Goal: Task Accomplishment & Management: Manage account settings

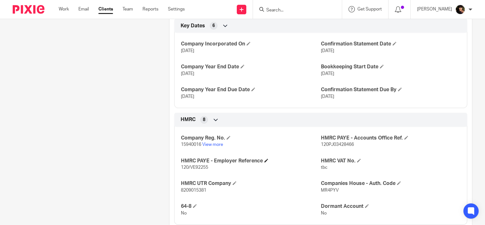
scroll to position [247, 0]
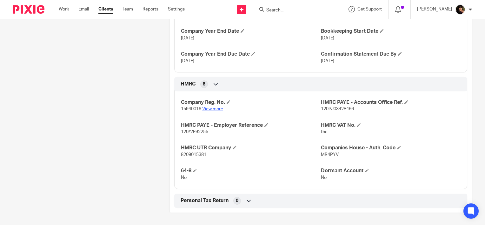
click at [216, 110] on link "View more" at bounding box center [212, 109] width 21 height 4
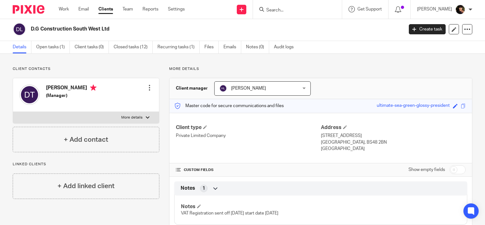
scroll to position [0, 0]
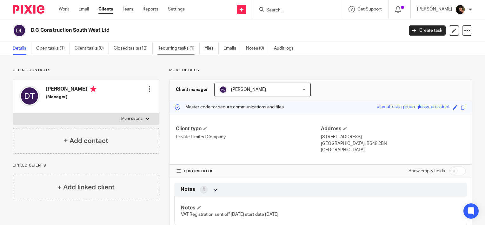
click at [185, 48] on link "Recurring tasks (1)" at bounding box center [178, 48] width 42 height 12
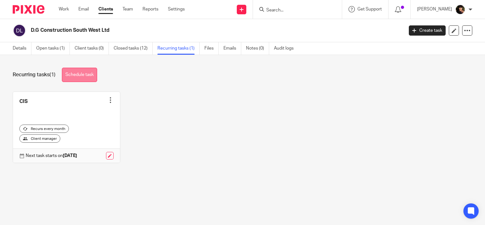
click at [81, 75] on link "Schedule task" at bounding box center [79, 75] width 35 height 14
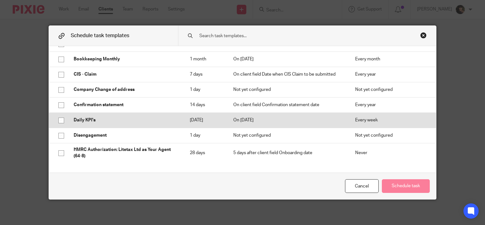
scroll to position [95, 0]
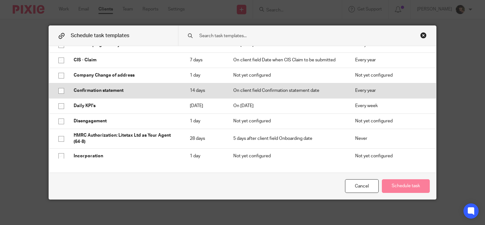
click at [99, 90] on p "Confirmation statement" at bounding box center [125, 90] width 103 height 6
checkbox input "true"
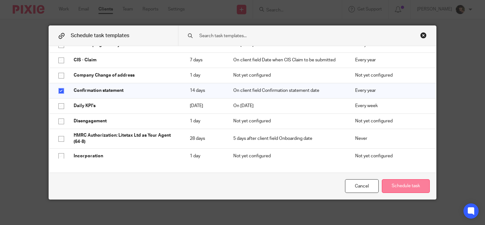
click at [405, 186] on button "Schedule task" at bounding box center [406, 186] width 48 height 14
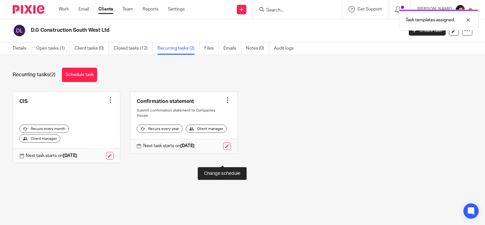
click at [223, 150] on link at bounding box center [227, 146] width 8 height 8
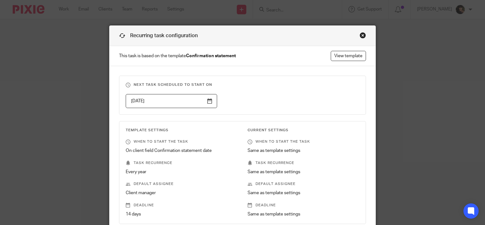
click at [360, 37] on div "Close this dialog window" at bounding box center [363, 35] width 6 height 6
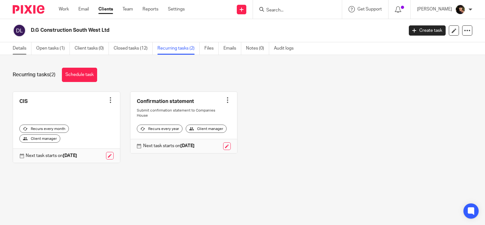
click at [18, 48] on link "Details" at bounding box center [22, 48] width 19 height 12
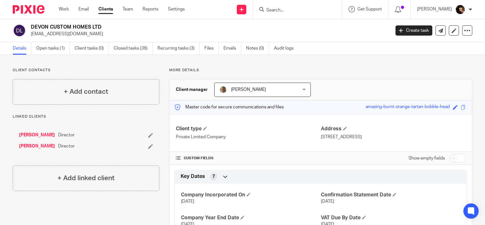
scroll to position [32, 0]
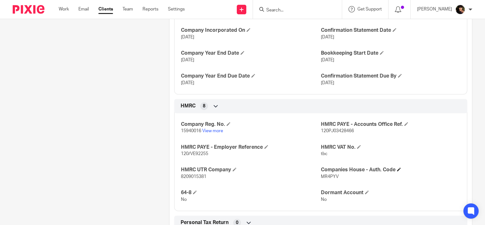
scroll to position [227, 0]
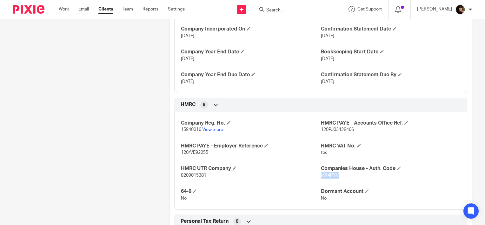
drag, startPoint x: 335, startPoint y: 176, endPoint x: 318, endPoint y: 177, distance: 17.5
click at [321, 177] on p "MR4PYV" at bounding box center [391, 175] width 140 height 6
copy span "MR4PYV"
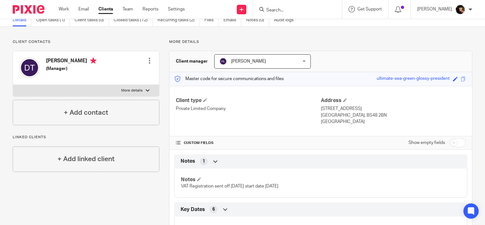
scroll to position [0, 0]
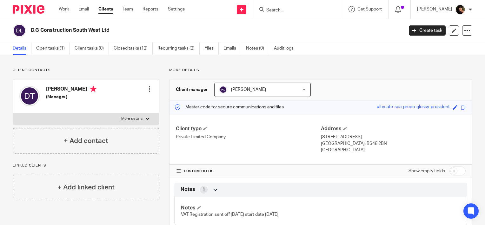
click at [57, 12] on div "Work Email Clients Team Reports Settings Work Email Clients Team Reports Settin…" at bounding box center [123, 9] width 142 height 19
click at [63, 10] on link "Work" at bounding box center [64, 9] width 10 height 6
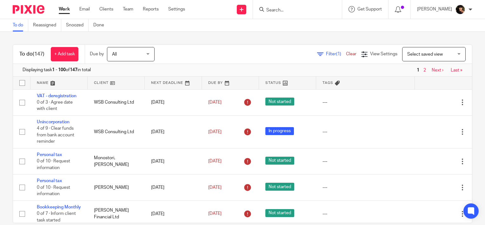
click at [317, 53] on icon at bounding box center [320, 54] width 6 height 6
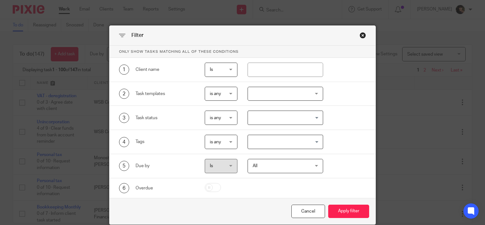
click at [272, 97] on div at bounding box center [286, 94] width 76 height 14
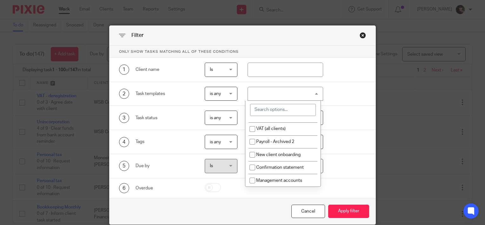
scroll to position [118, 0]
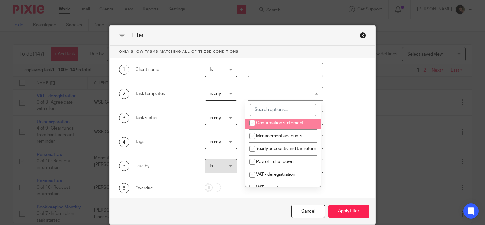
click at [308, 130] on li "Confirmation statement" at bounding box center [282, 122] width 75 height 13
checkbox input "true"
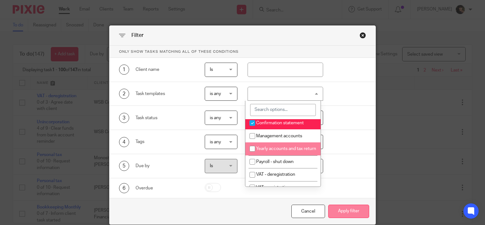
click at [338, 206] on button "Apply filter" at bounding box center [348, 211] width 41 height 14
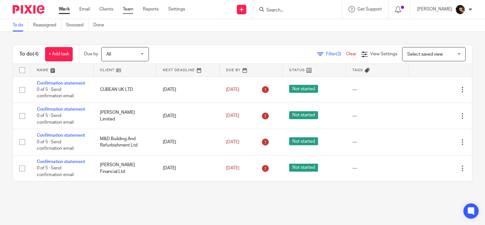
click at [128, 7] on link "Team" at bounding box center [128, 9] width 10 height 6
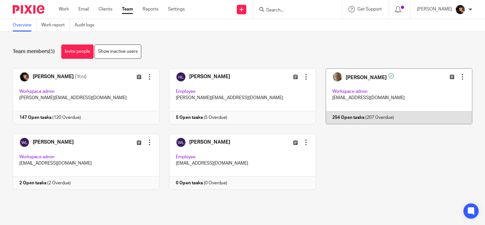
click at [355, 94] on link at bounding box center [394, 96] width 156 height 56
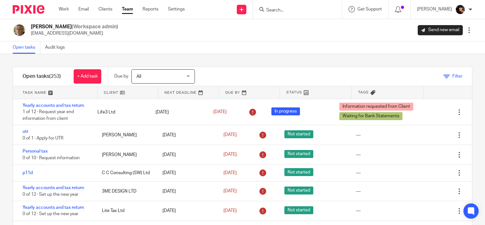
click at [452, 75] on span "Filter" at bounding box center [457, 76] width 10 height 4
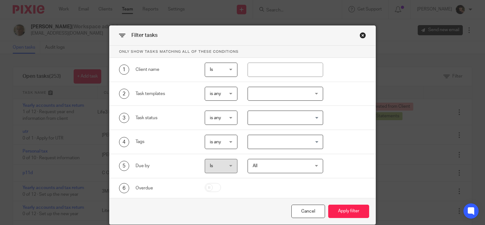
click at [296, 93] on div at bounding box center [286, 94] width 76 height 14
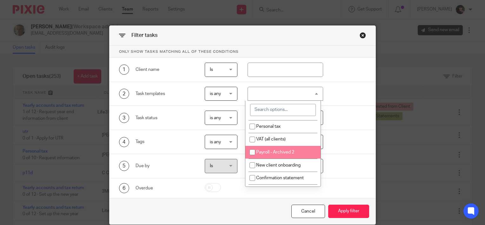
scroll to position [95, 0]
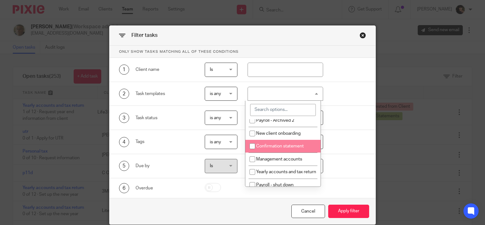
click at [298, 153] on li "Confirmation statement" at bounding box center [282, 146] width 75 height 13
checkbox input "true"
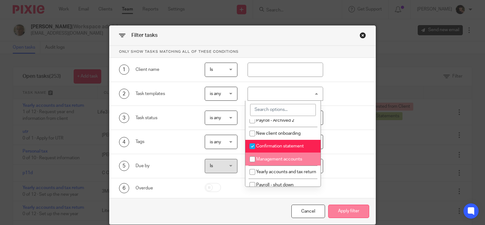
click at [342, 210] on button "Apply filter" at bounding box center [348, 211] width 41 height 14
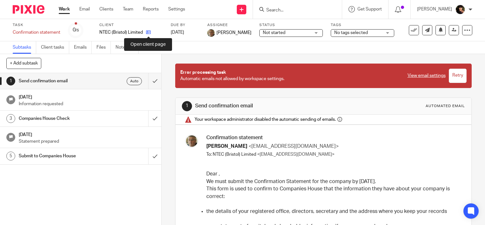
click at [149, 34] on icon at bounding box center [148, 32] width 5 height 5
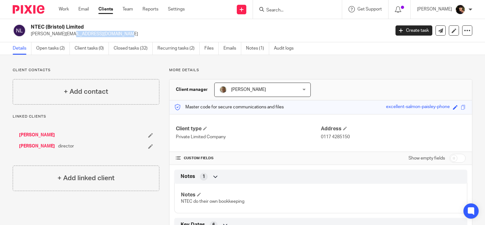
drag, startPoint x: 76, startPoint y: 36, endPoint x: 31, endPoint y: 36, distance: 44.8
click at [31, 36] on p "[PERSON_NAME][EMAIL_ADDRESS][DOMAIN_NAME]" at bounding box center [208, 34] width 355 height 6
copy p "[PERSON_NAME][EMAIL_ADDRESS][DOMAIN_NAME]"
